Goal: Transaction & Acquisition: Purchase product/service

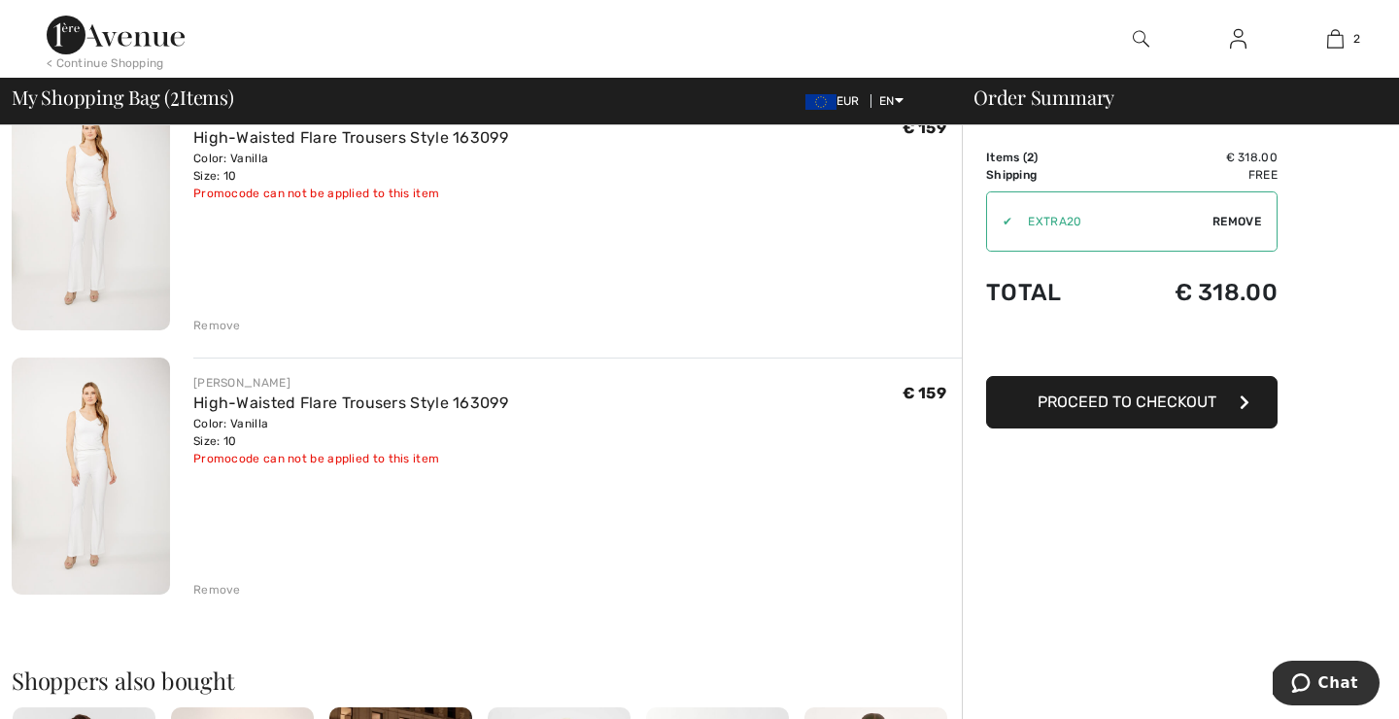
scroll to position [150, 0]
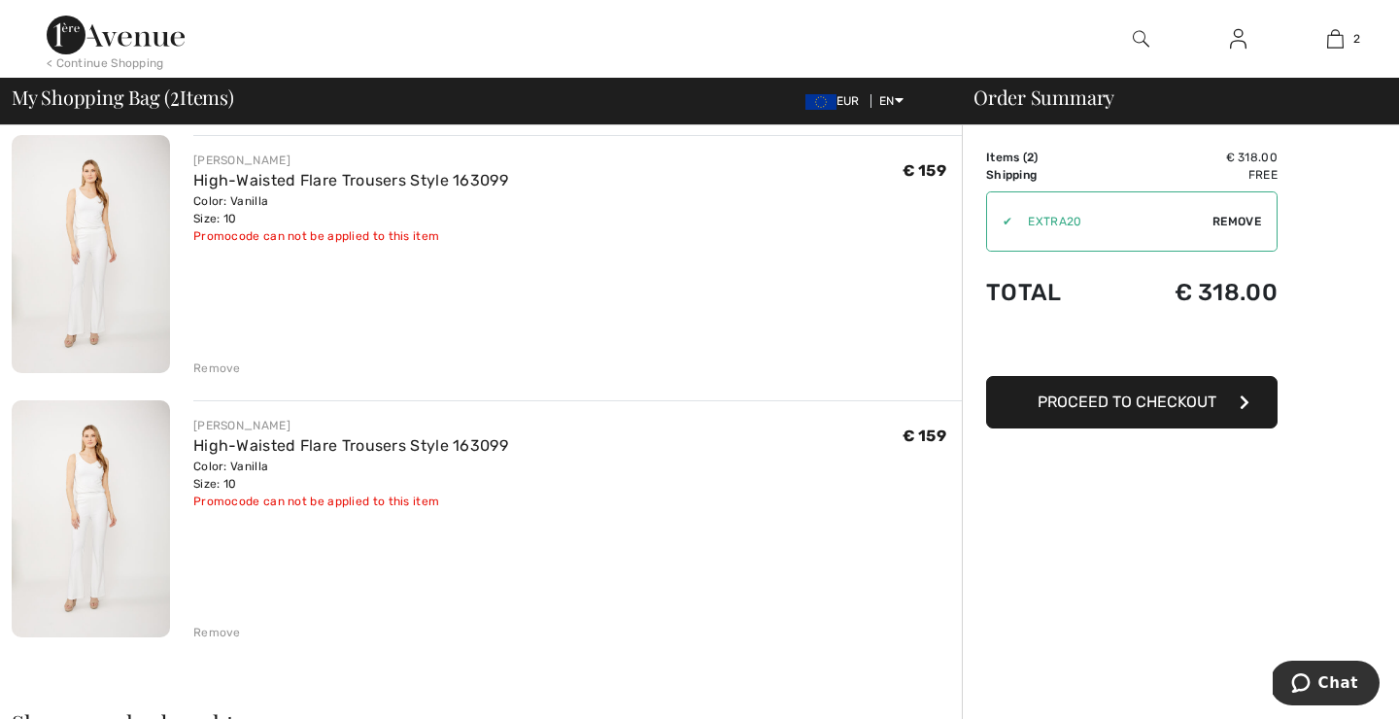
click at [202, 365] on div "Remove" at bounding box center [217, 367] width 48 height 17
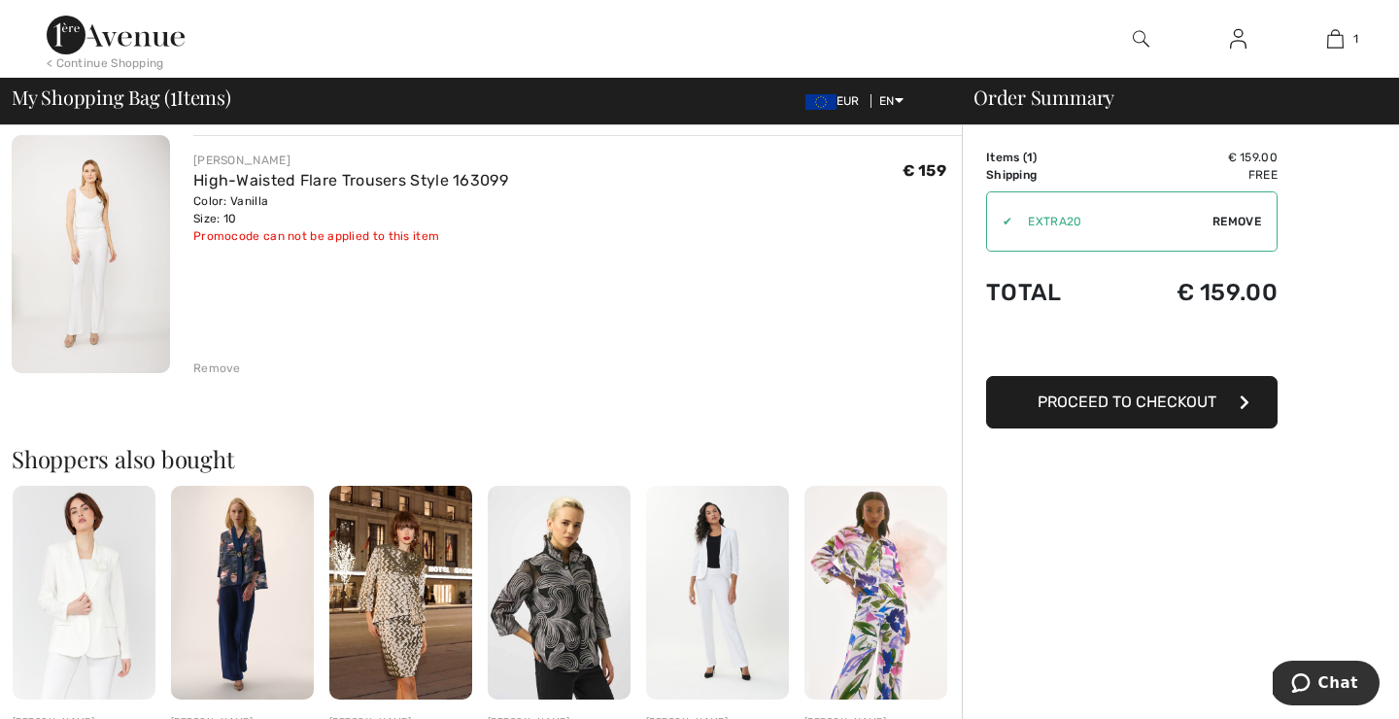
click at [201, 370] on div "Remove" at bounding box center [217, 367] width 48 height 17
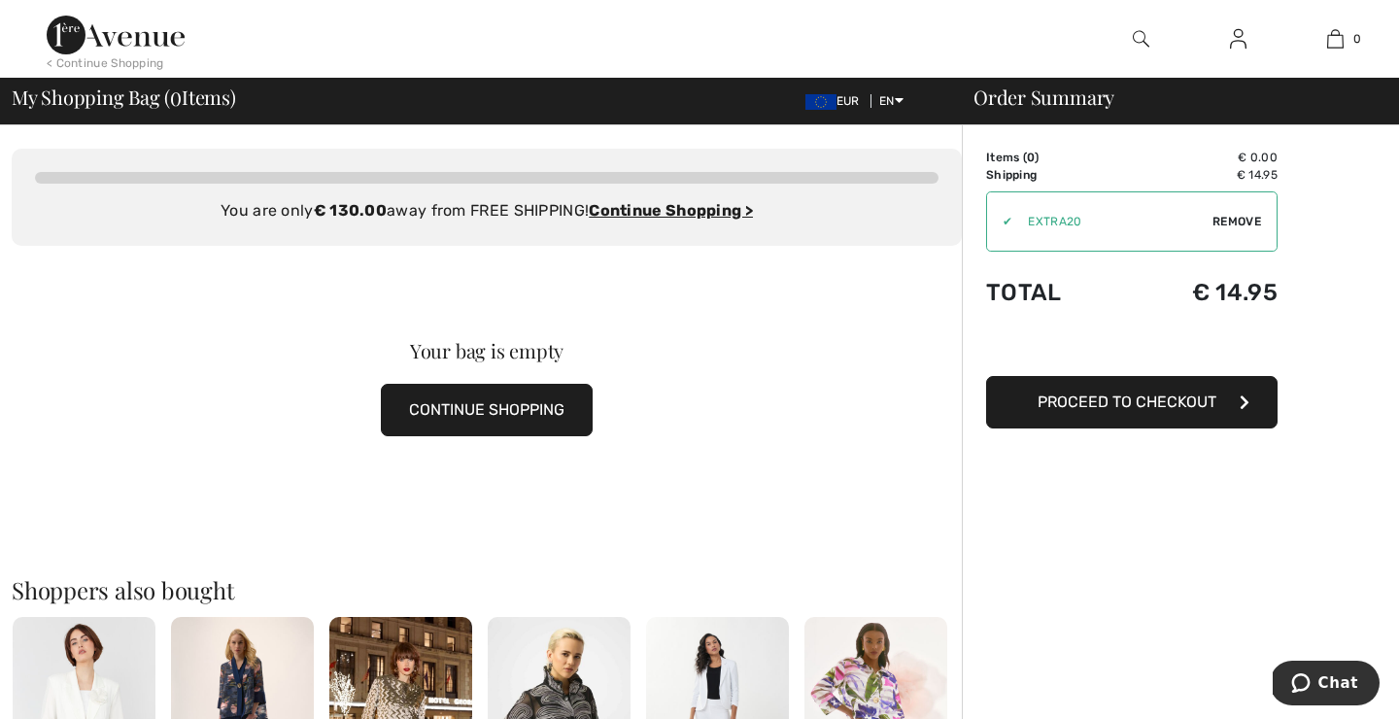
scroll to position [0, 0]
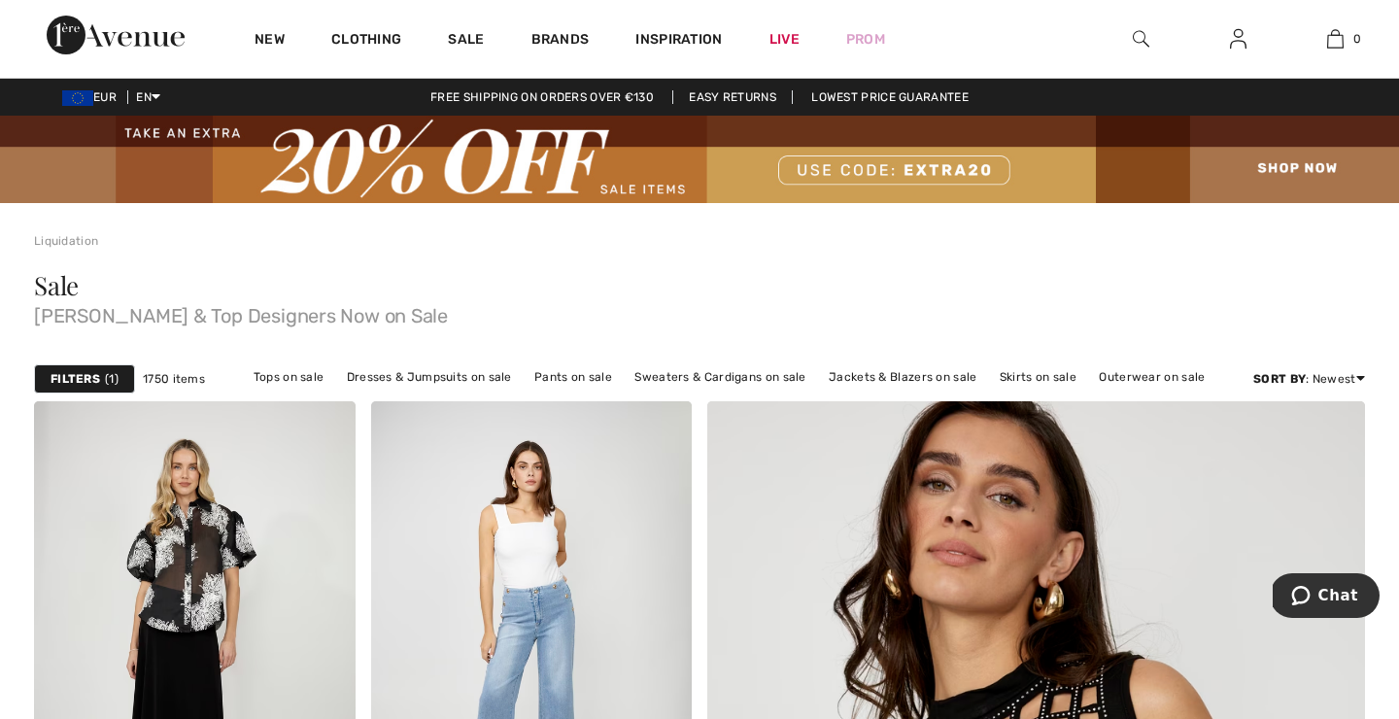
click at [1138, 37] on img at bounding box center [1141, 38] width 17 height 23
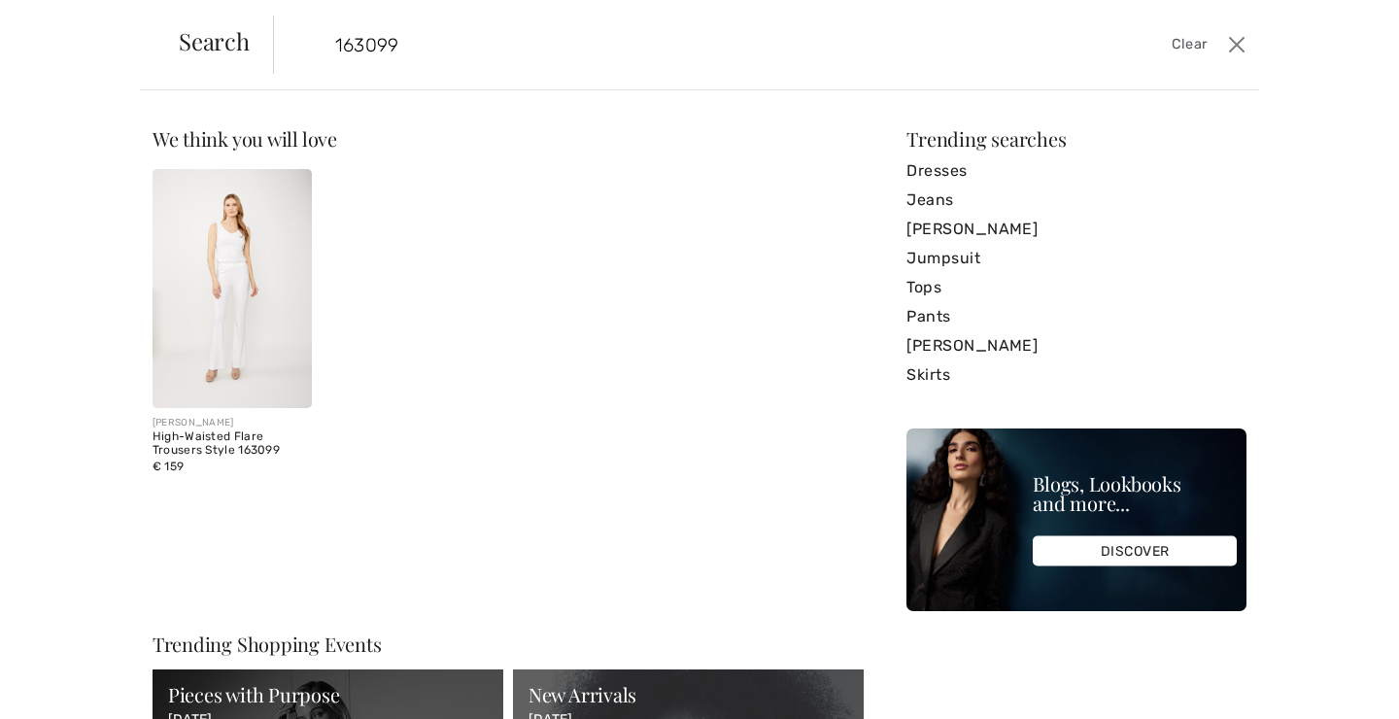
type input "163099"
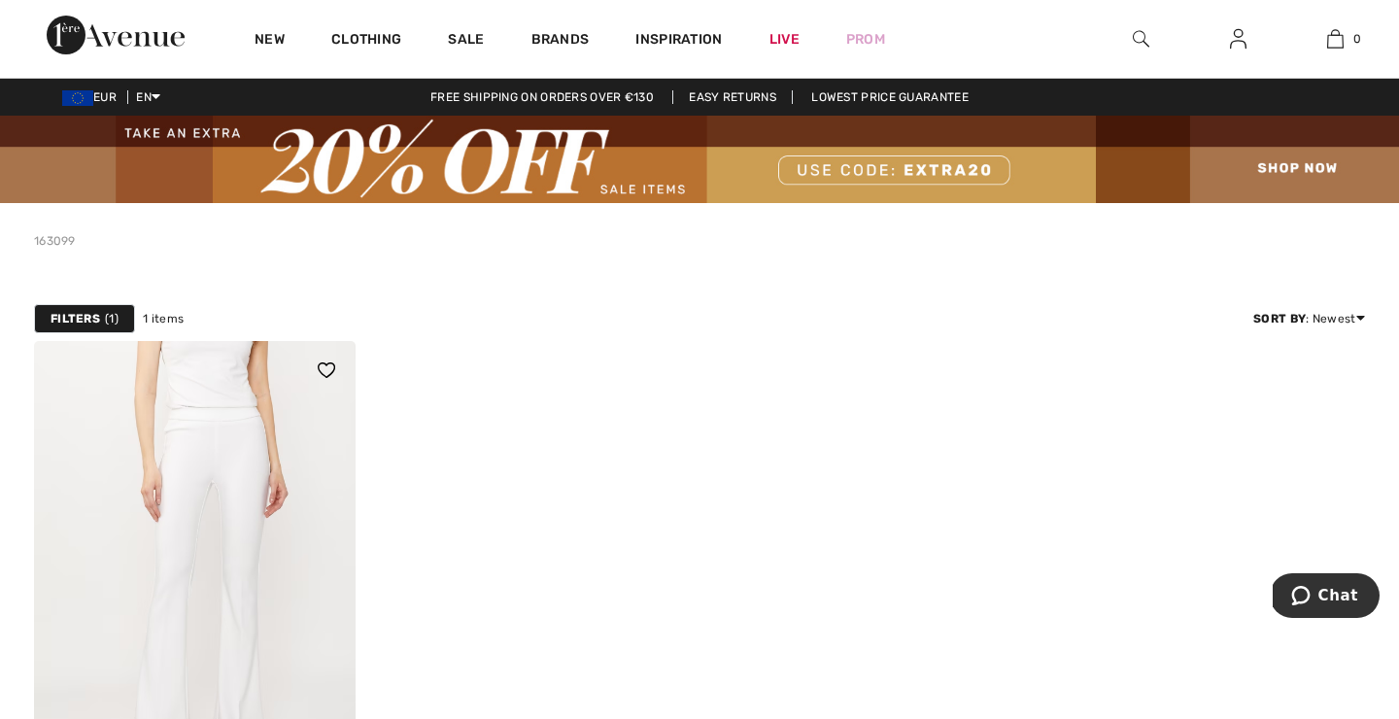
click at [164, 511] on img at bounding box center [195, 582] width 322 height 482
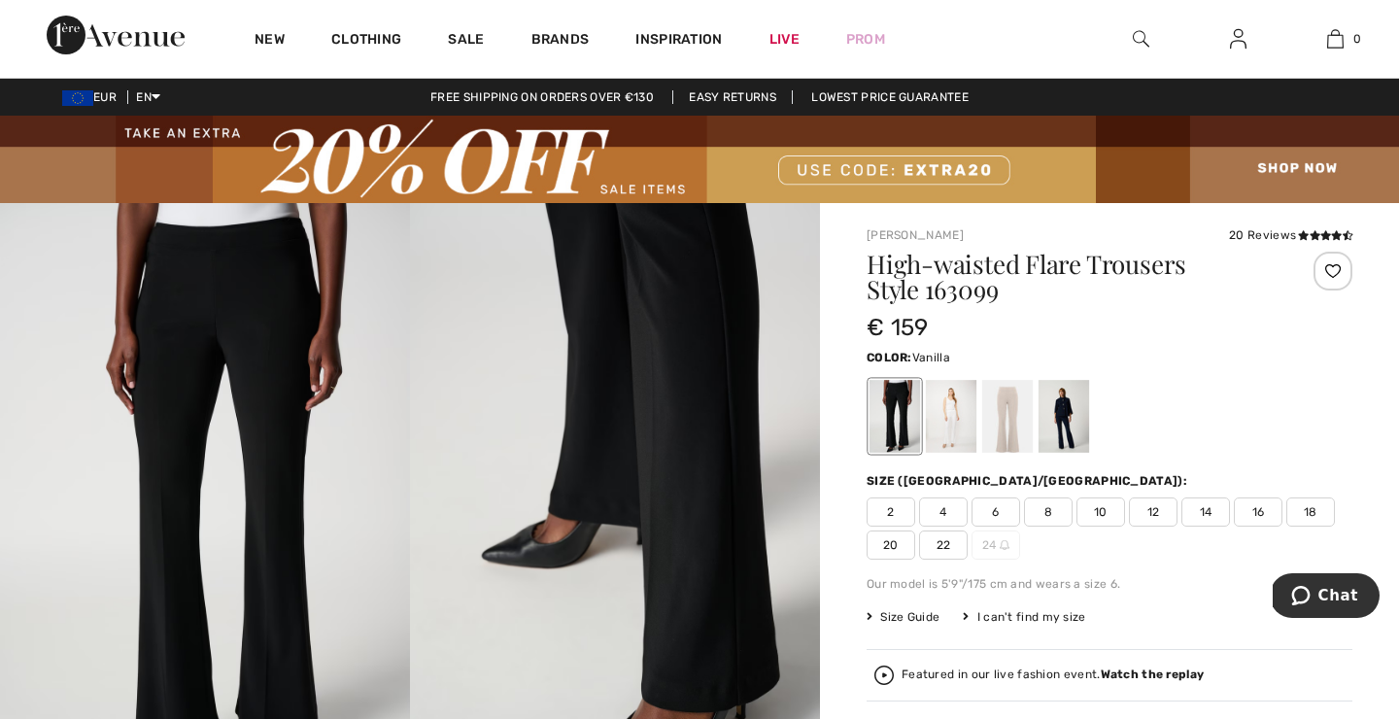
click at [951, 419] on div at bounding box center [951, 416] width 51 height 73
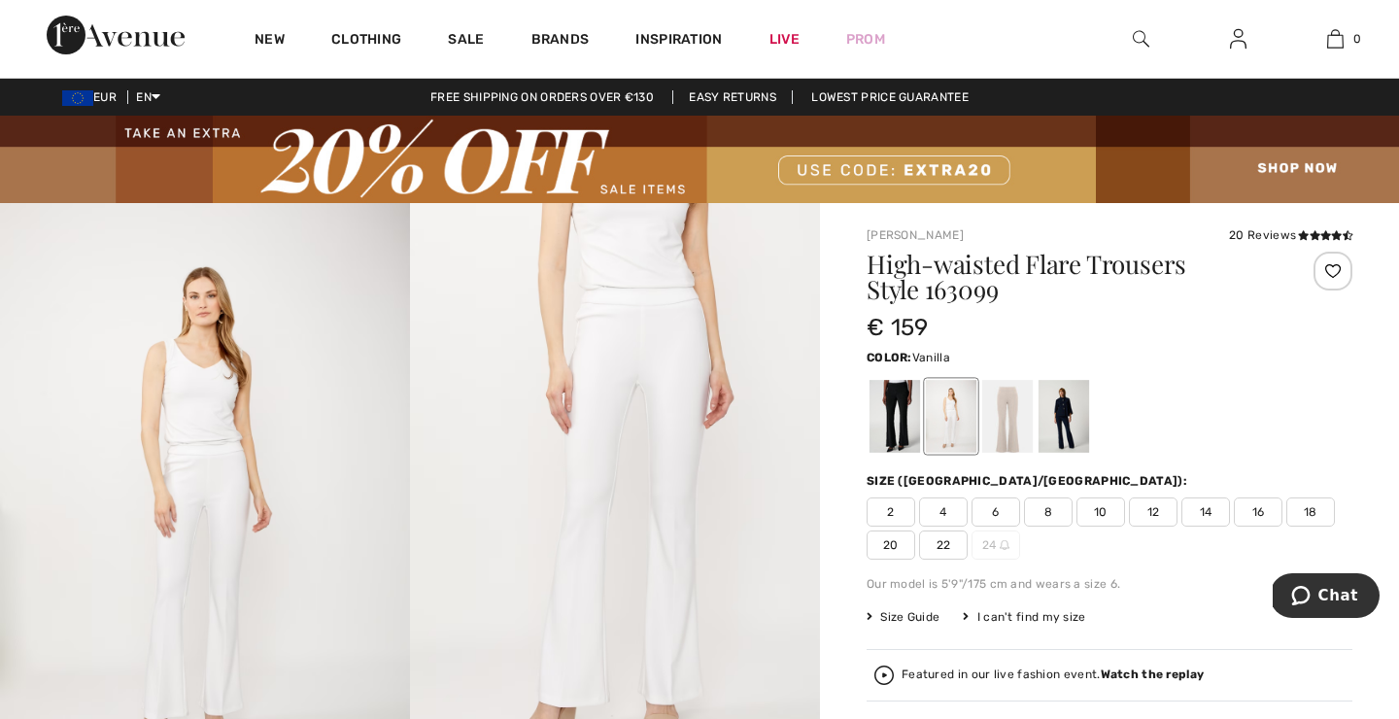
click at [1094, 510] on span "10" at bounding box center [1100, 511] width 49 height 29
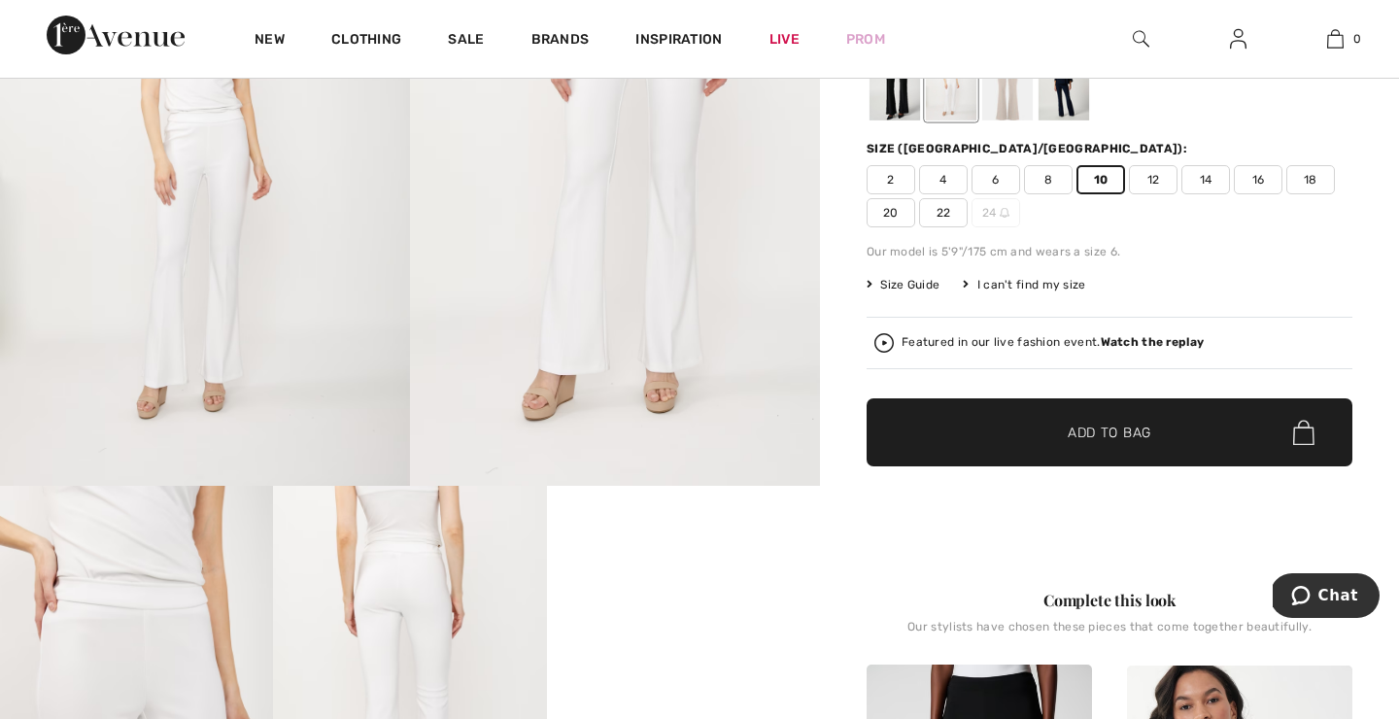
scroll to position [346, 0]
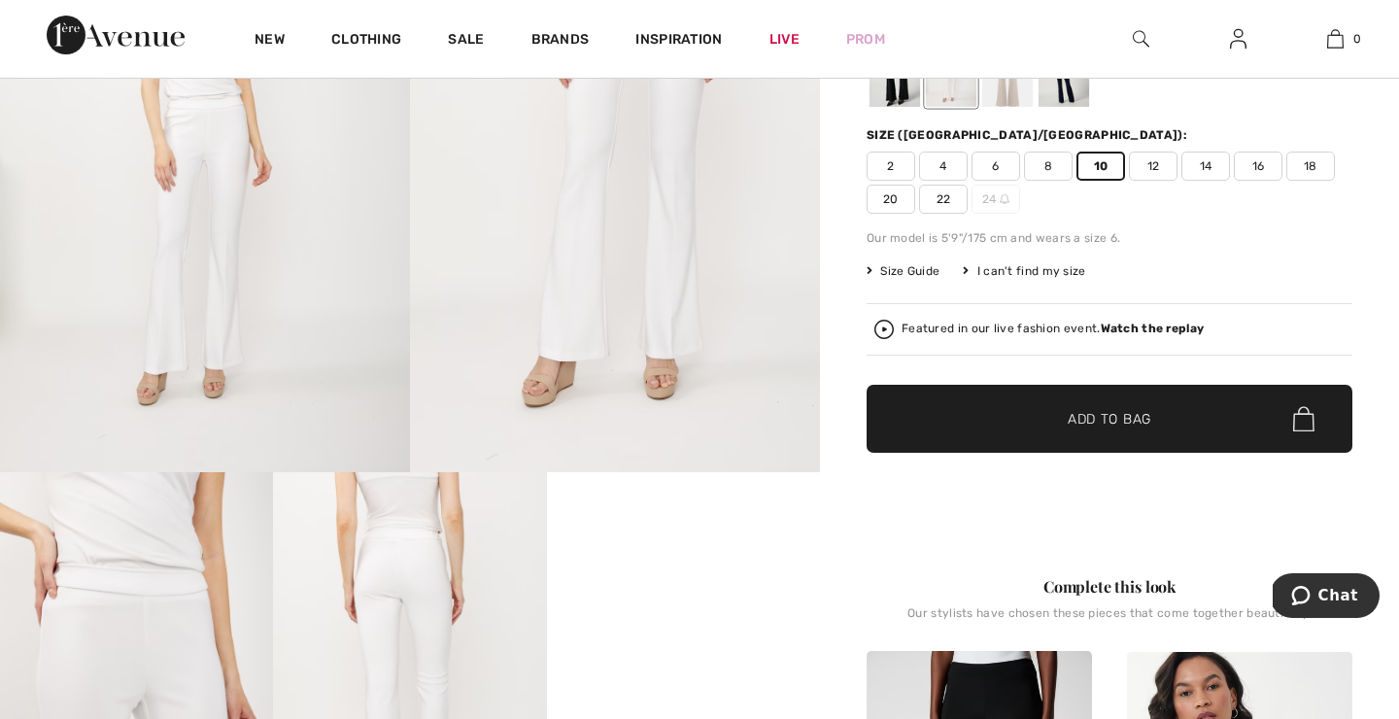
click at [1118, 426] on span "Add to Bag" at bounding box center [1110, 419] width 84 height 20
